Goal: Navigation & Orientation: Find specific page/section

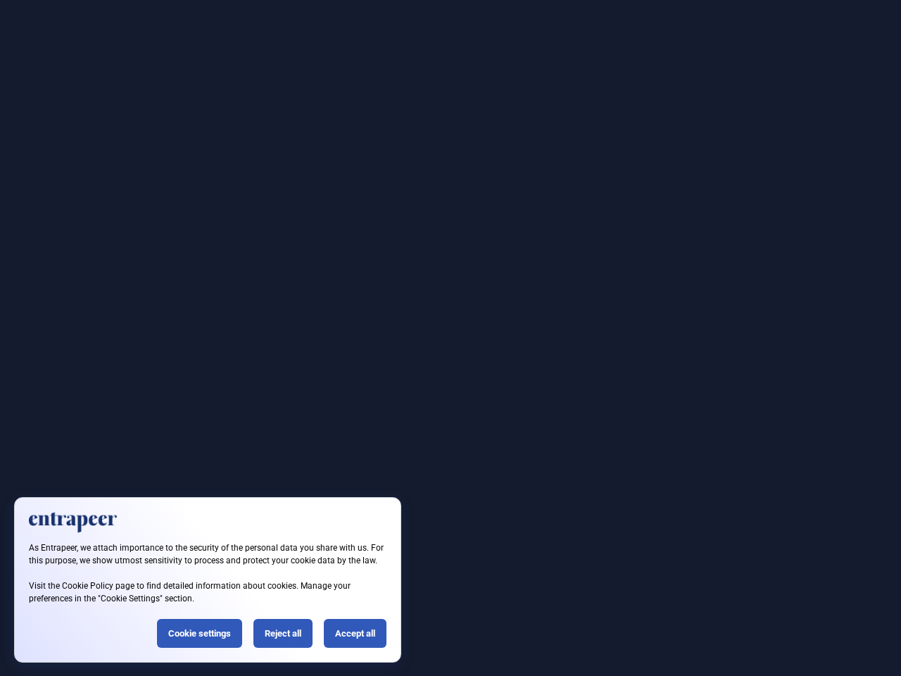
click at [451, 338] on div at bounding box center [450, 338] width 901 height 676
